Goal: Information Seeking & Learning: Learn about a topic

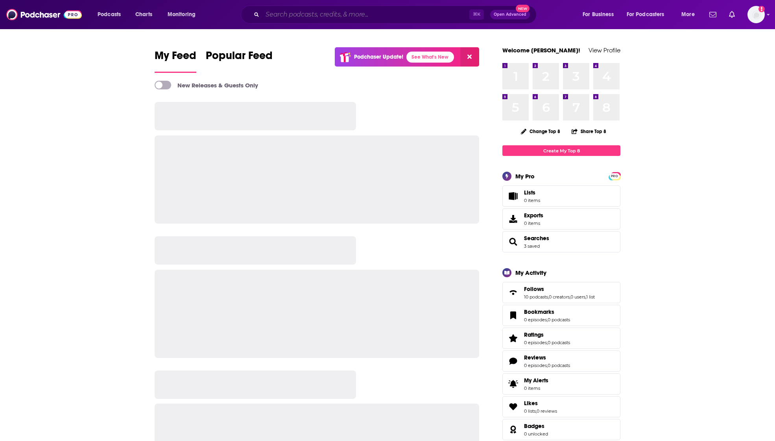
click at [368, 15] on input "Search podcasts, credits, & more..." at bounding box center [366, 14] width 207 height 13
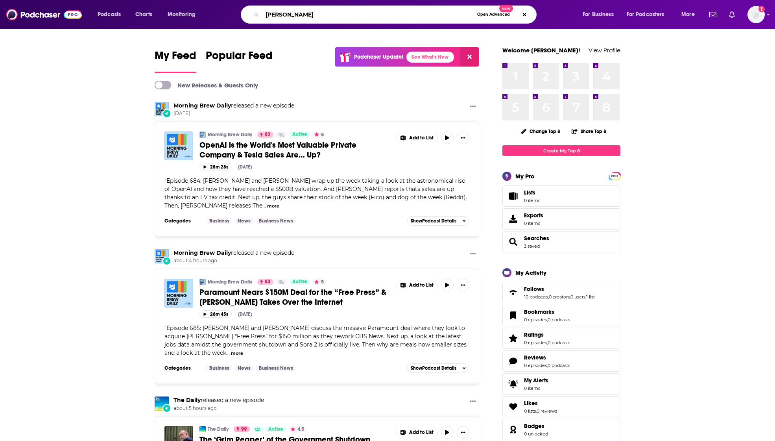
type input "[PERSON_NAME]"
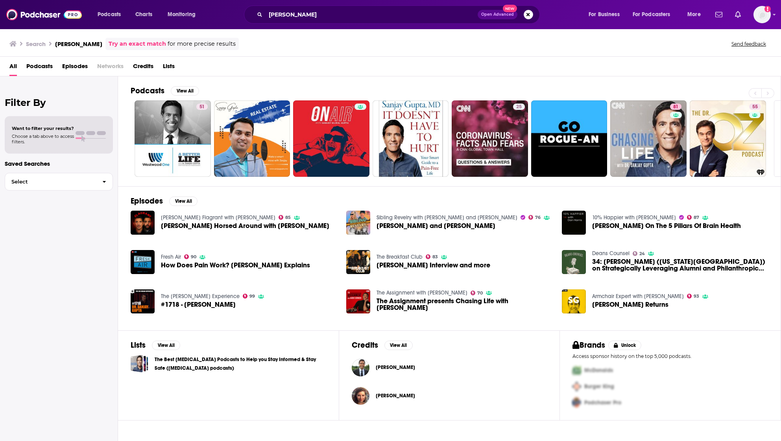
click at [395, 370] on span "[PERSON_NAME]" at bounding box center [395, 367] width 39 height 6
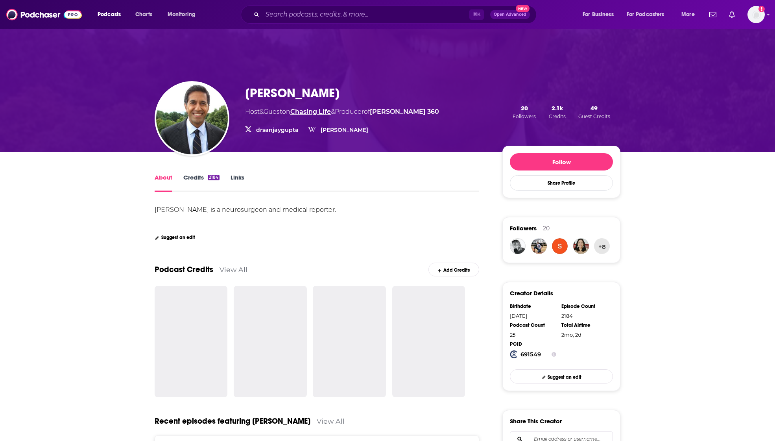
click at [313, 108] on link "Chasing Life" at bounding box center [310, 111] width 41 height 7
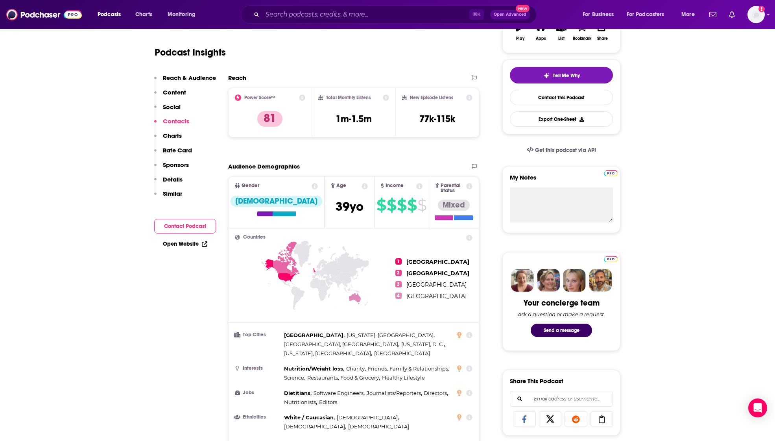
scroll to position [219, 0]
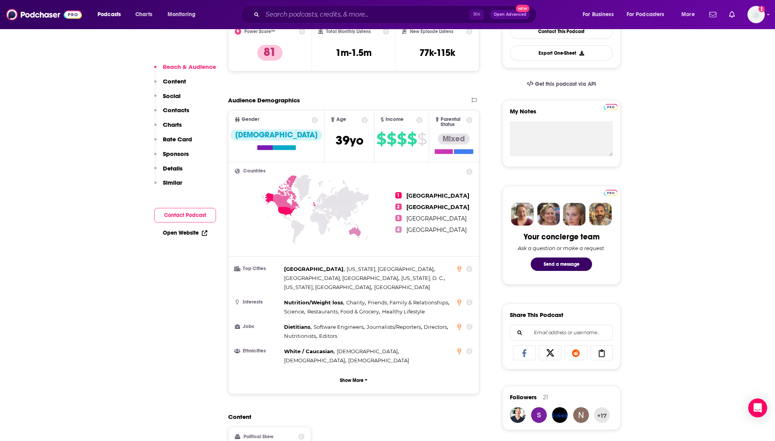
click at [398, 215] on span "3" at bounding box center [399, 218] width 6 height 6
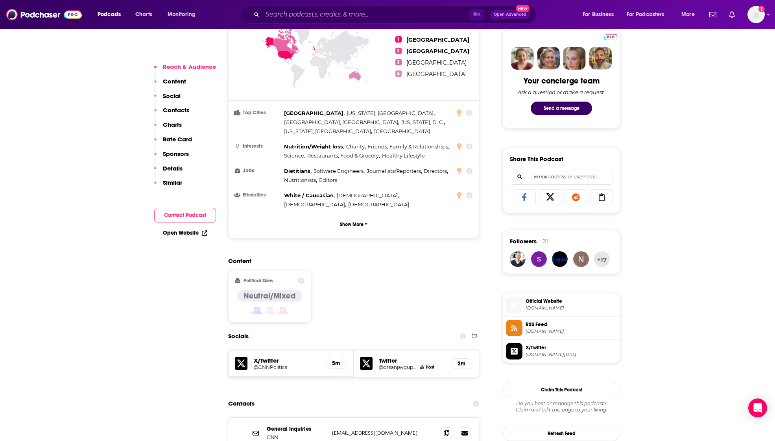
scroll to position [0, 0]
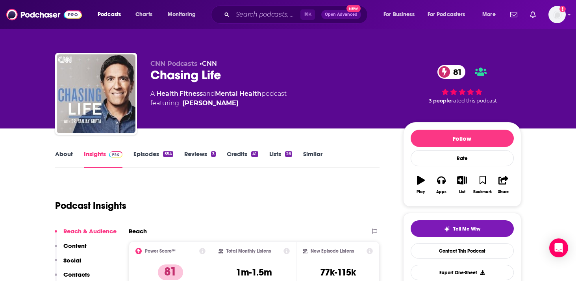
click at [316, 76] on div "Chasing Life 81" at bounding box center [270, 74] width 240 height 15
